Goal: Check status

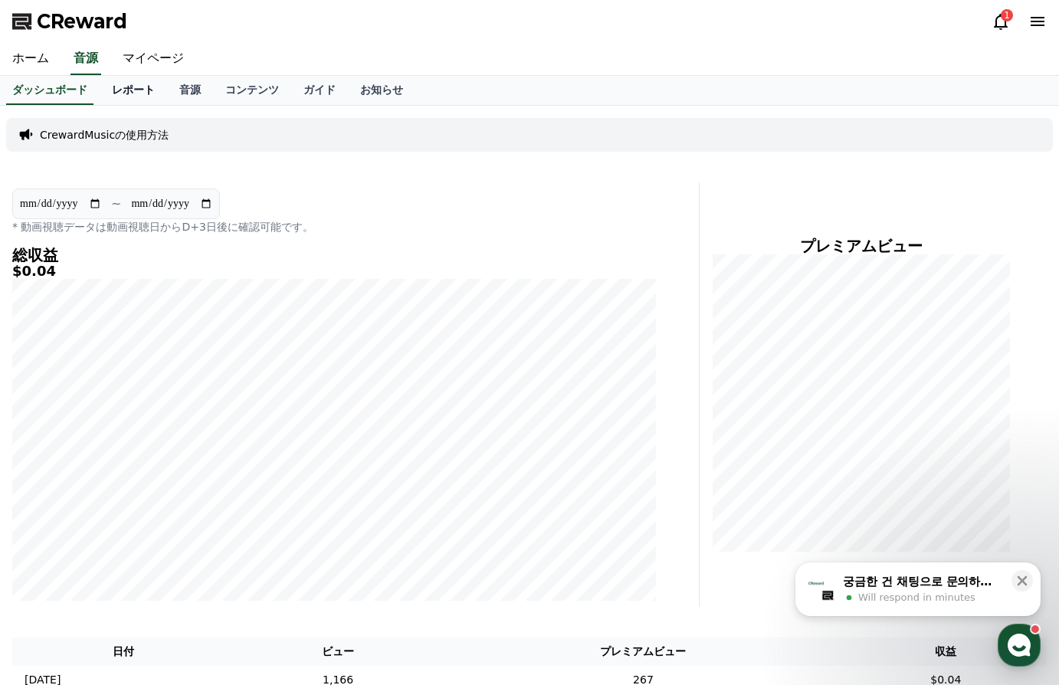
click at [103, 87] on link "レポート" at bounding box center [133, 90] width 67 height 29
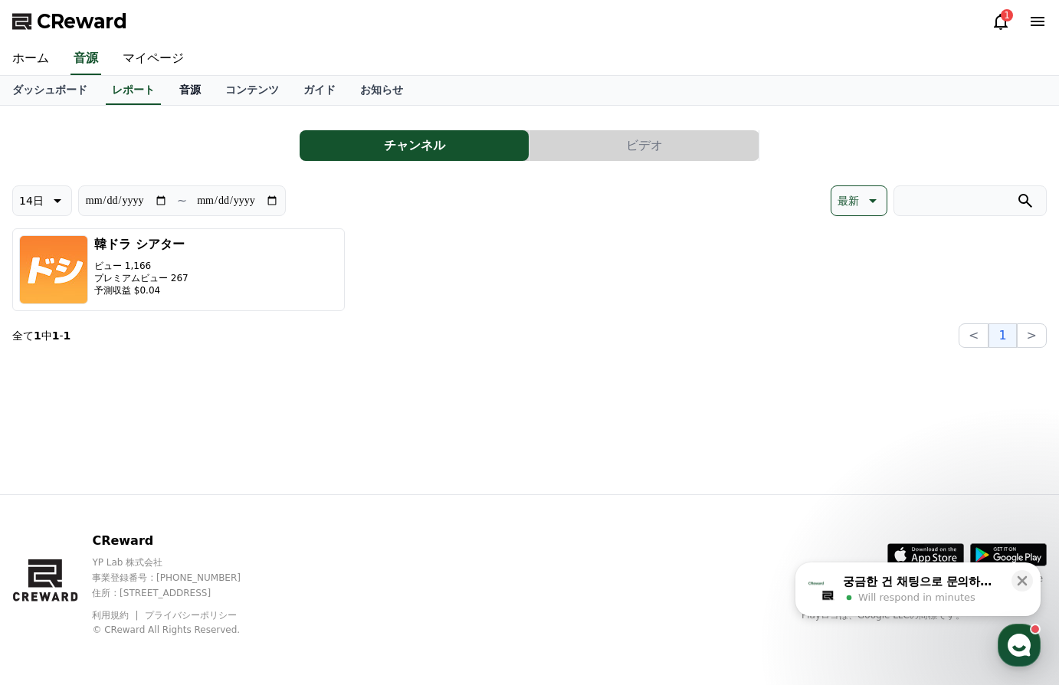
click at [167, 84] on link "音源" at bounding box center [190, 90] width 46 height 29
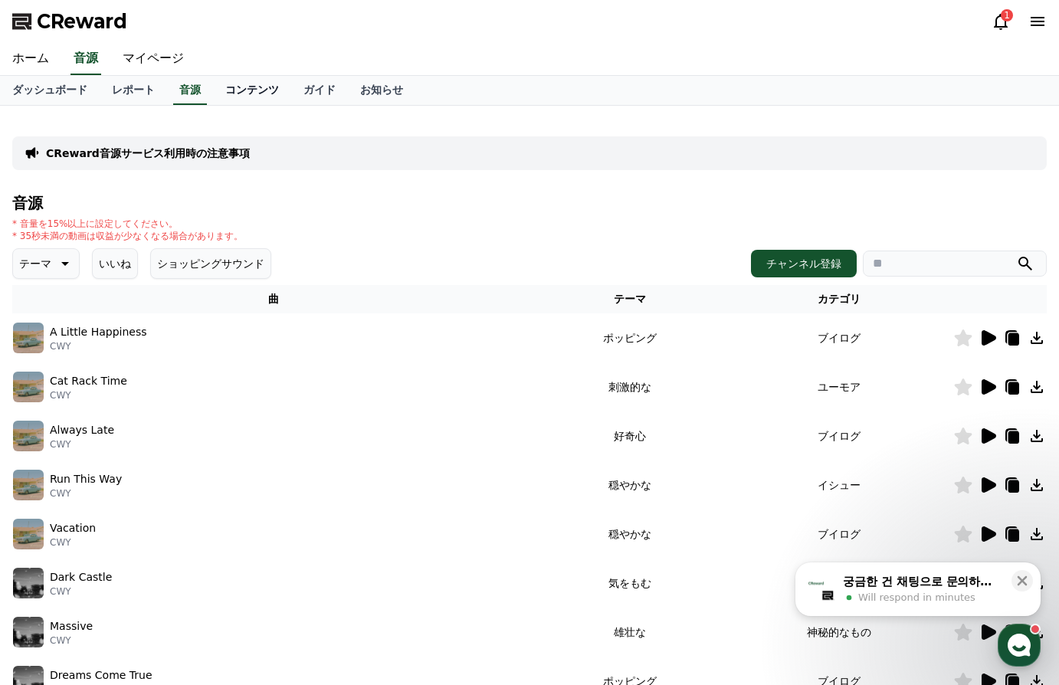
click at [218, 84] on link "コンテンツ" at bounding box center [252, 90] width 78 height 29
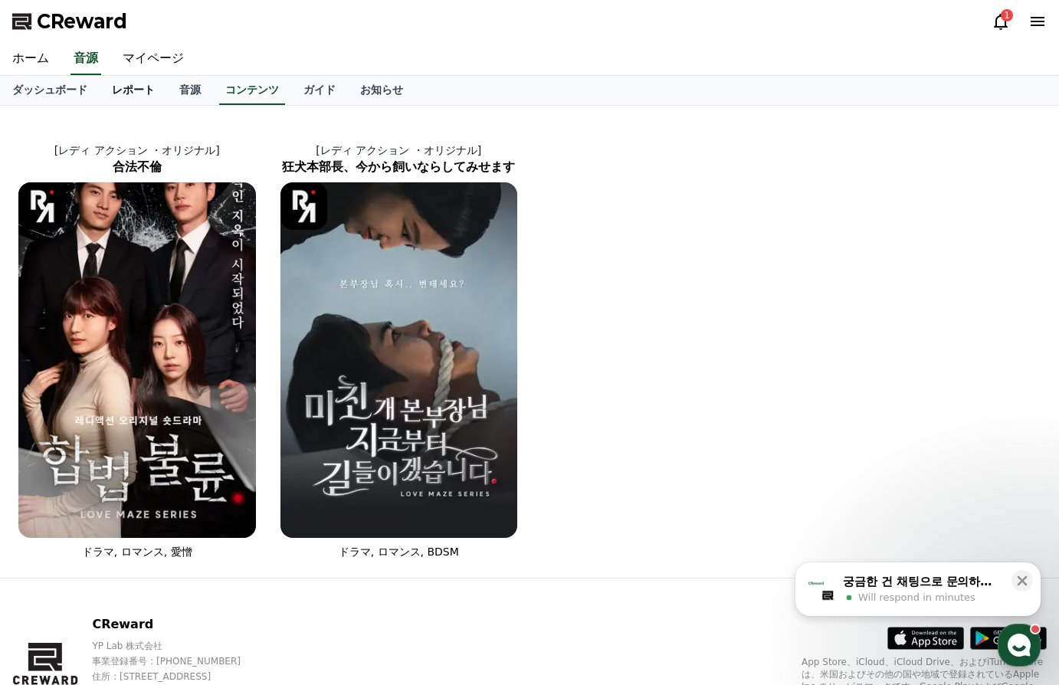
click at [110, 88] on link "レポート" at bounding box center [133, 90] width 67 height 29
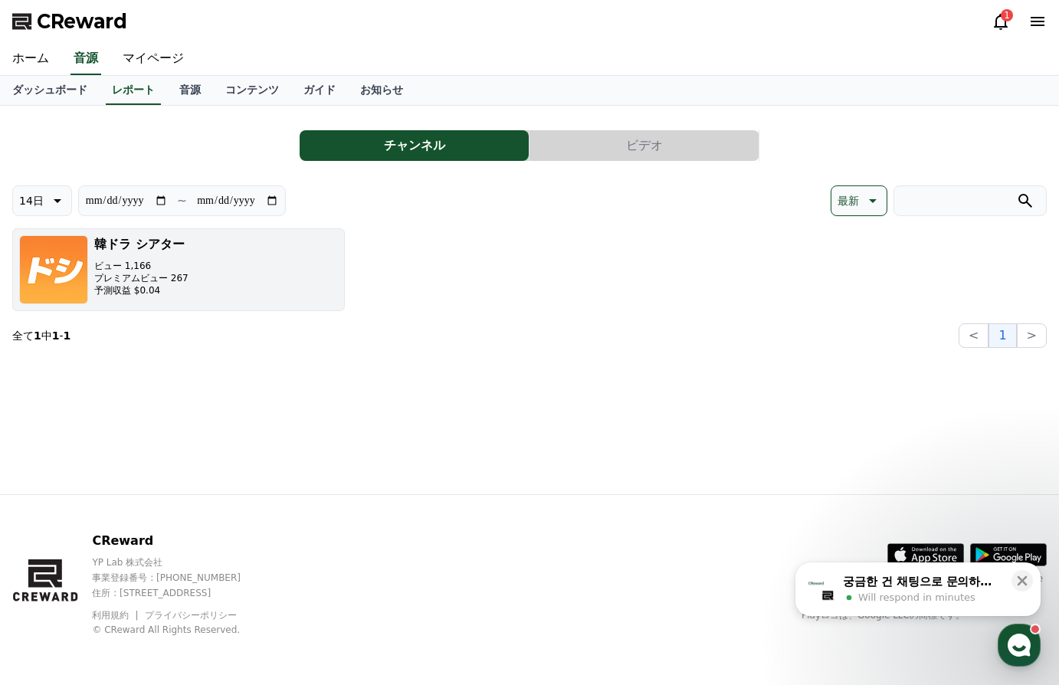
click at [114, 270] on p "ビュー 1,166" at bounding box center [141, 266] width 94 height 12
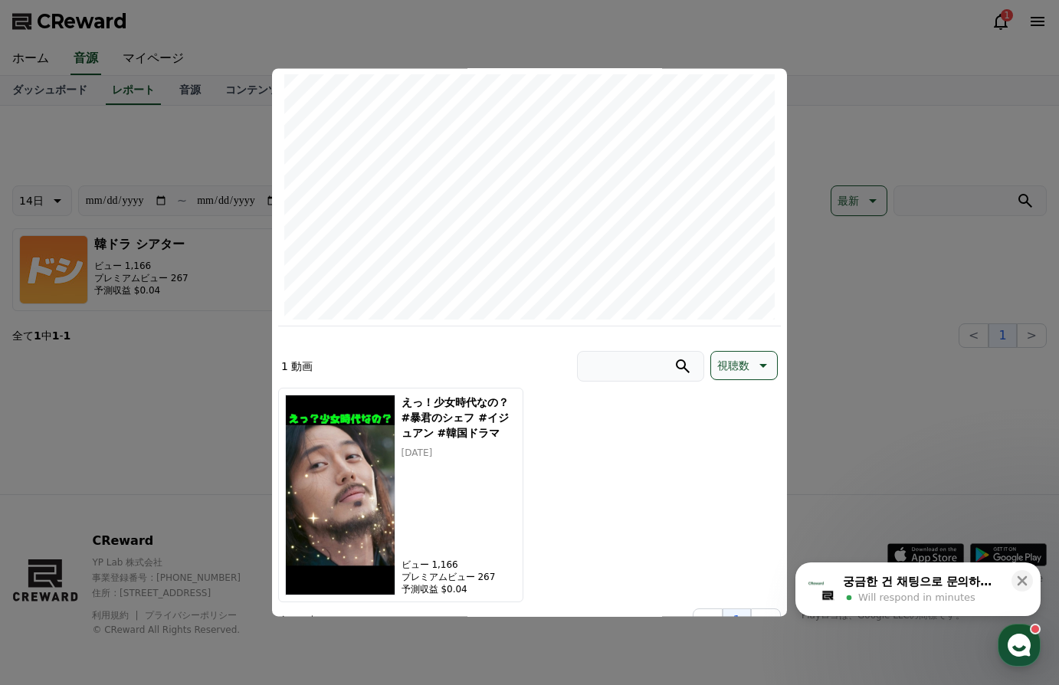
scroll to position [211, 0]
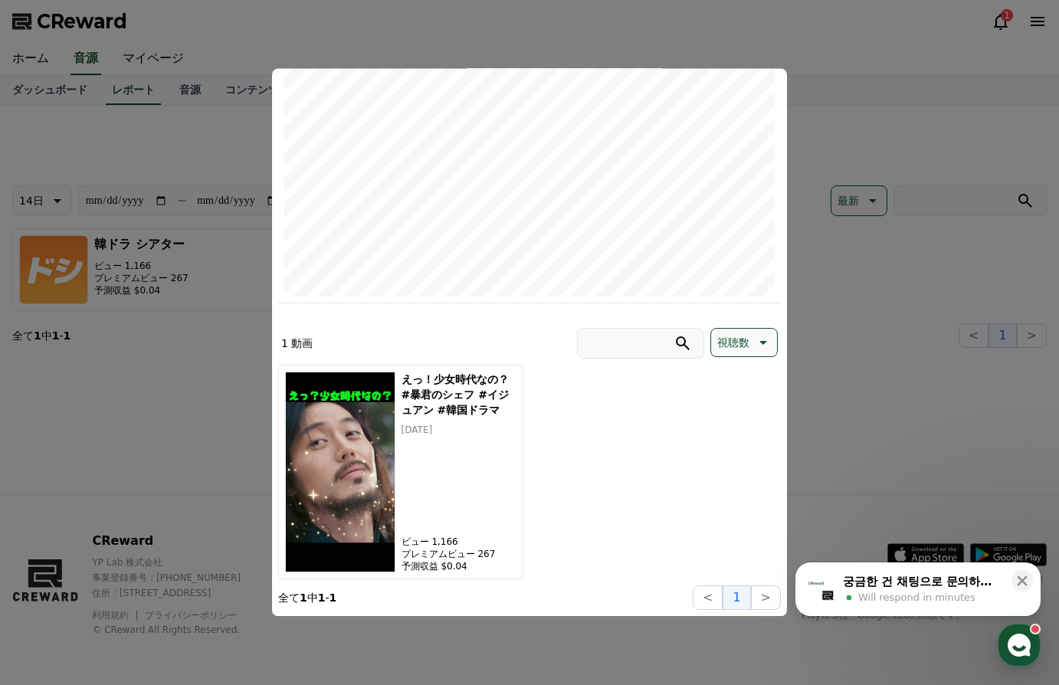
click at [738, 346] on p "視聴数" at bounding box center [733, 342] width 32 height 21
click at [732, 422] on button "視聴数" at bounding box center [733, 422] width 44 height 34
click at [613, 471] on div "えっ！少女時代なの？#暴君のシェフ #イジュアン #韓国ドラマ [DATE] ビュー 1,166 プレミアムビュー 267 予測収益 $0.04" at bounding box center [529, 472] width 502 height 214
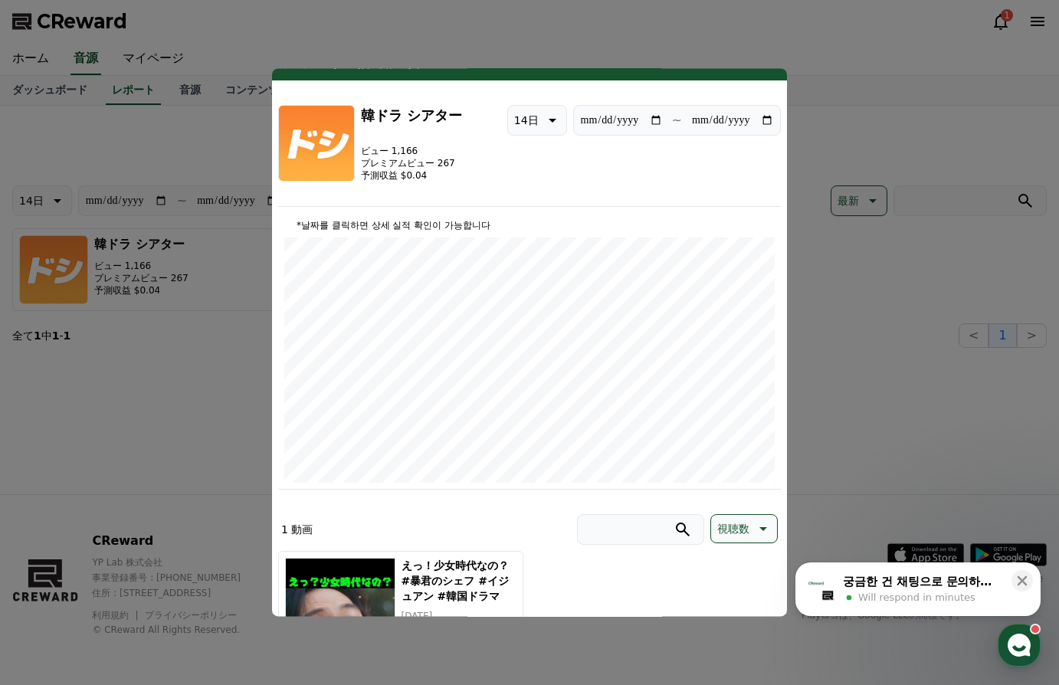
scroll to position [0, 0]
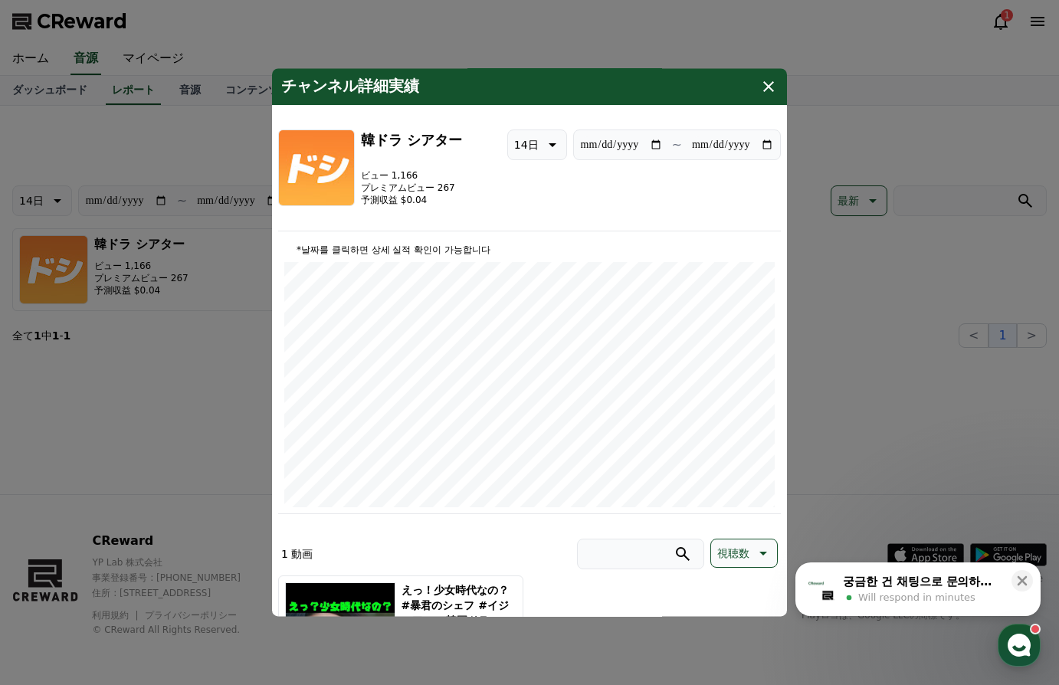
drag, startPoint x: 447, startPoint y: 90, endPoint x: 461, endPoint y: 90, distance: 14.6
click at [461, 90] on div "チャンネル詳細実績" at bounding box center [529, 86] width 515 height 37
click at [768, 83] on icon "modal" at bounding box center [768, 86] width 18 height 18
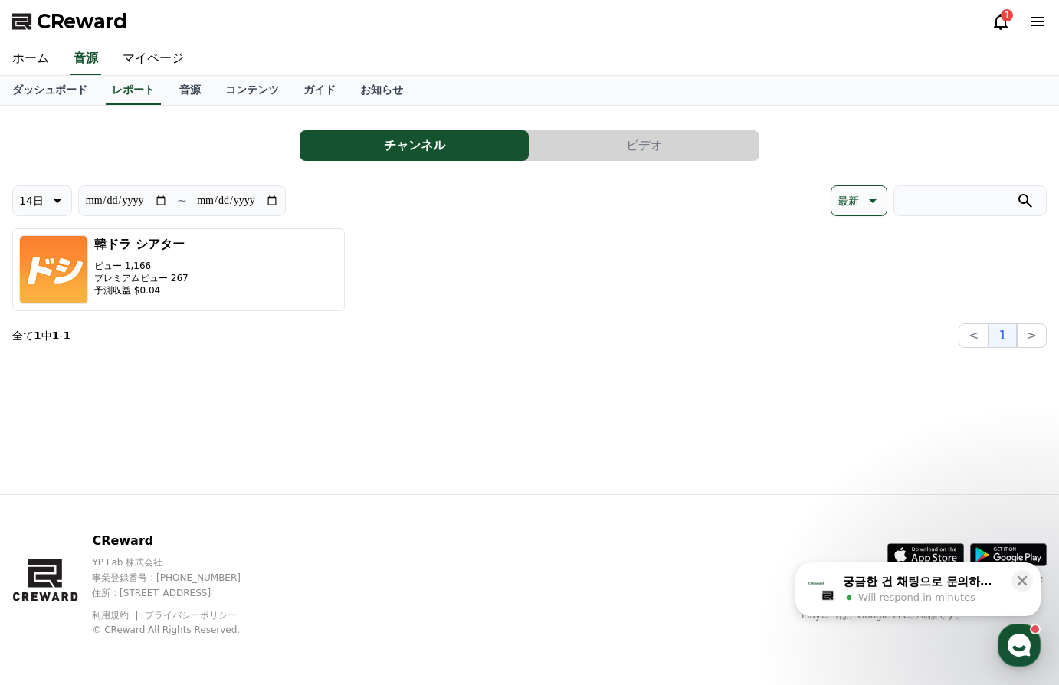
drag, startPoint x: 99, startPoint y: 561, endPoint x: 164, endPoint y: 563, distance: 65.1
click at [164, 563] on p "YP Lab 株式会社" at bounding box center [181, 562] width 178 height 12
click at [260, 417] on div "**********" at bounding box center [529, 300] width 1059 height 388
click at [1002, 16] on div "1" at bounding box center [1006, 15] width 12 height 12
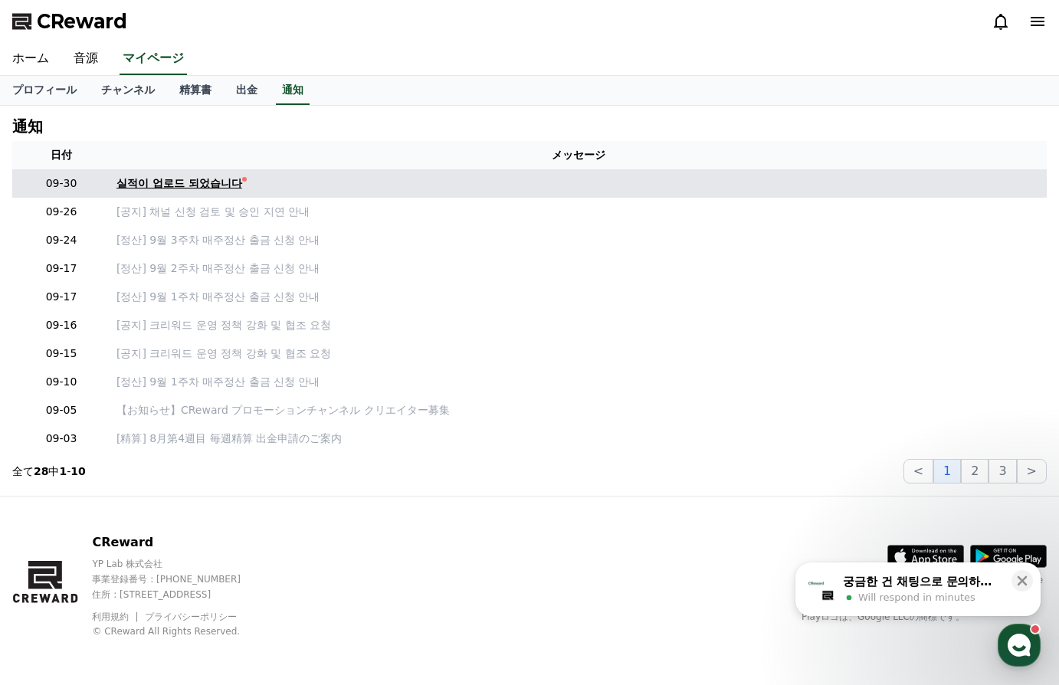
click at [205, 185] on div "실적이 업로드 되었습니다" at bounding box center [179, 183] width 126 height 16
